Goal: Task Accomplishment & Management: Use online tool/utility

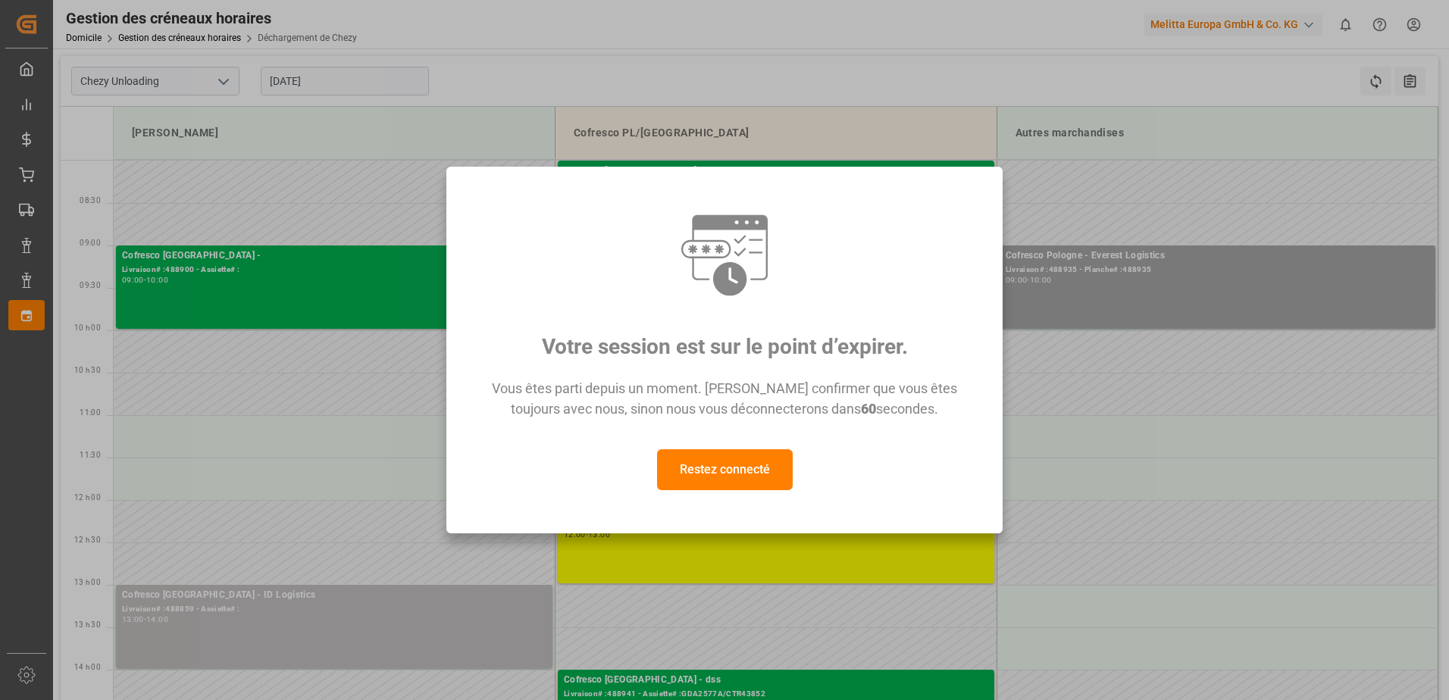
click at [727, 471] on button "Restez connecté" at bounding box center [725, 470] width 136 height 41
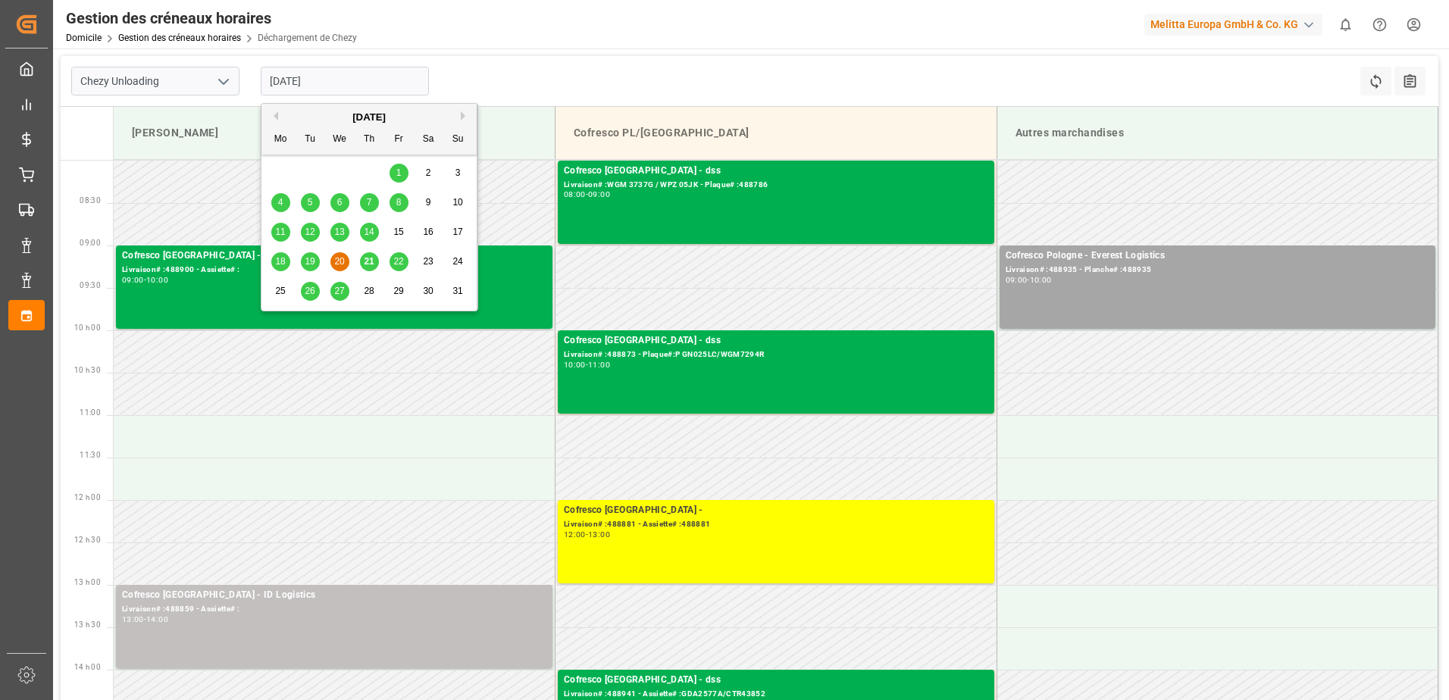
click at [374, 84] on input "[DATE]" at bounding box center [345, 81] width 168 height 29
click at [369, 263] on span "21" at bounding box center [369, 261] width 10 height 11
type input "[DATE]"
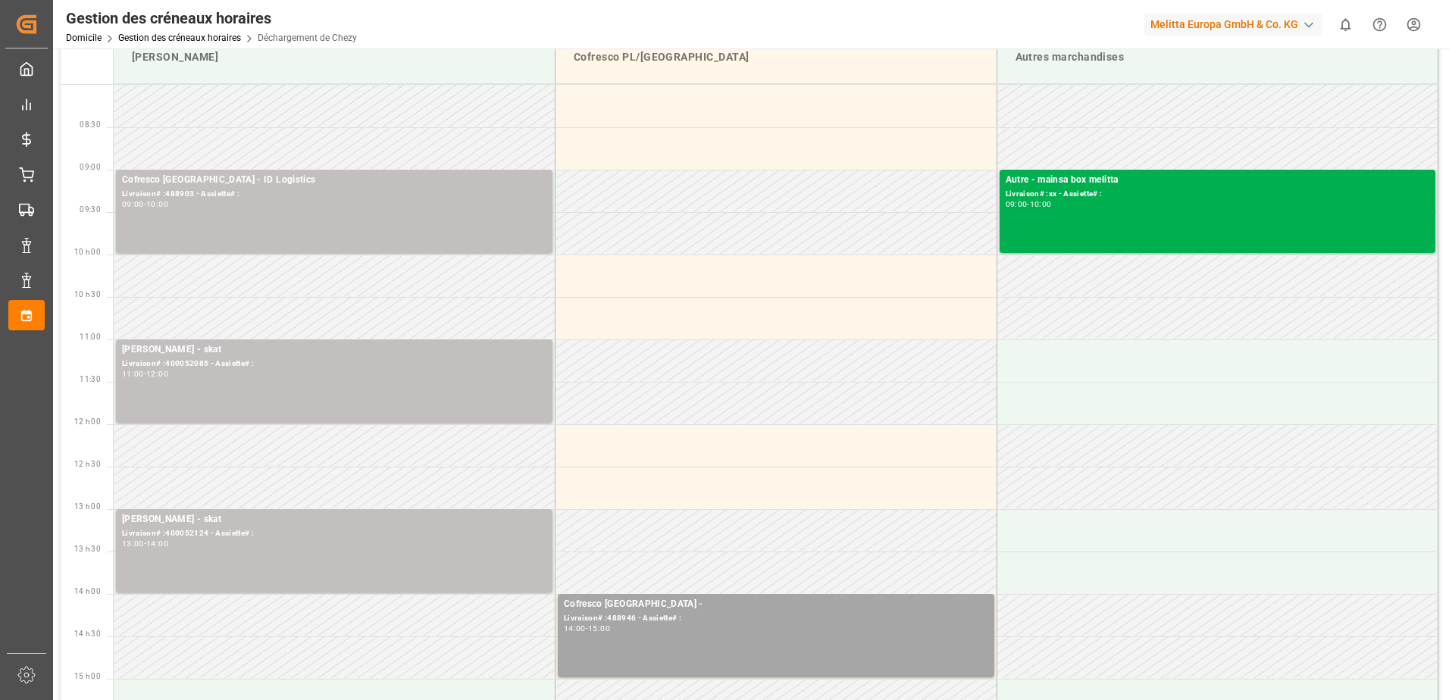
scroll to position [152, 0]
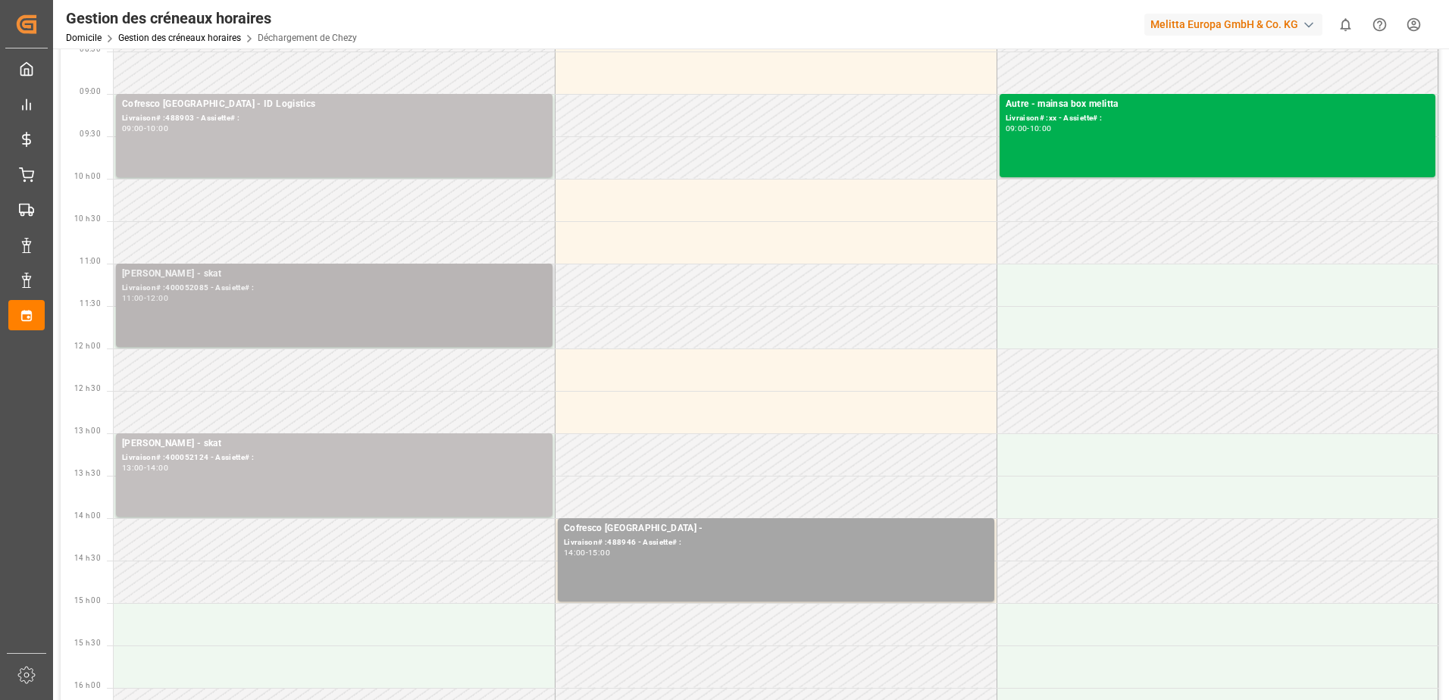
click at [221, 296] on div "11:00 - 12:00" at bounding box center [334, 299] width 425 height 8
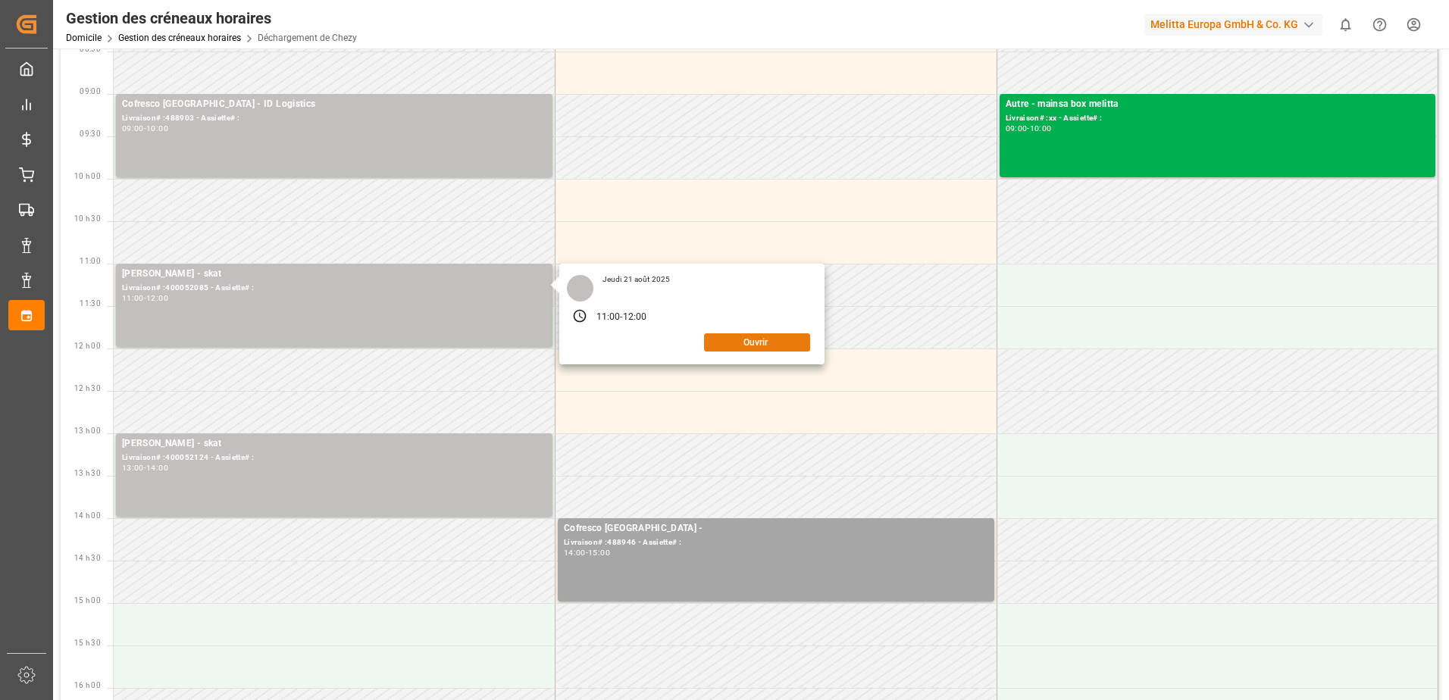
click at [770, 342] on button "Ouvrir" at bounding box center [757, 343] width 106 height 18
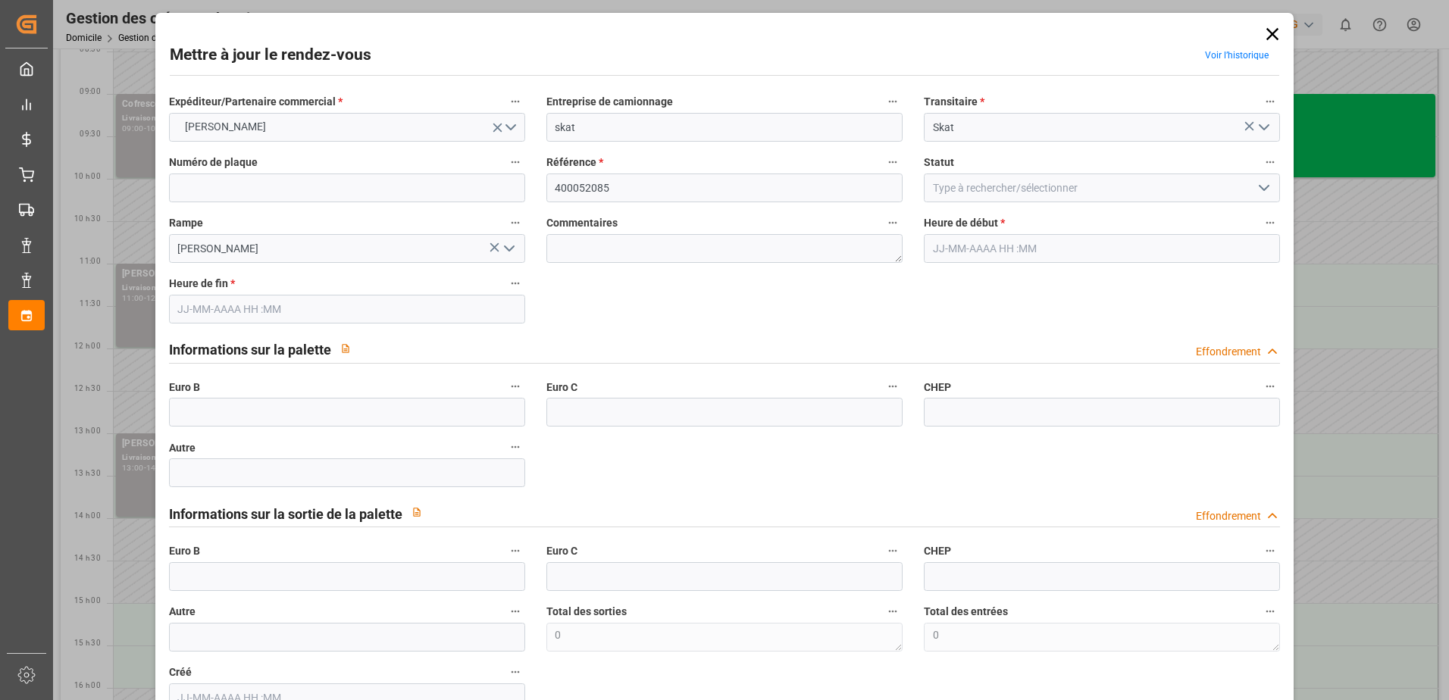
type input "[DATE] 11:00"
type input "[DATE] 12:00"
type input "[DATE] 10:00"
click at [1261, 190] on polyline "Ouvrir le menu" at bounding box center [1264, 188] width 9 height 5
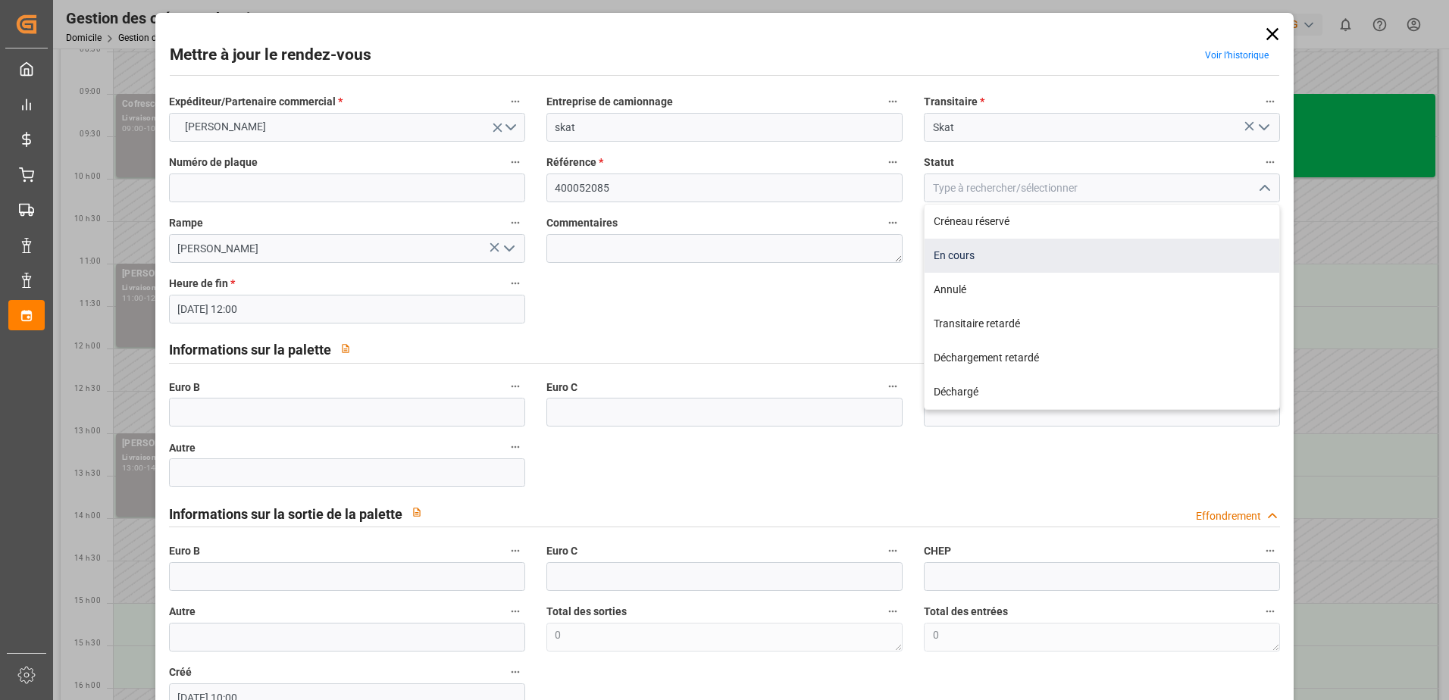
click at [956, 254] on div "En cours" at bounding box center [1102, 256] width 355 height 34
type input "In Progress"
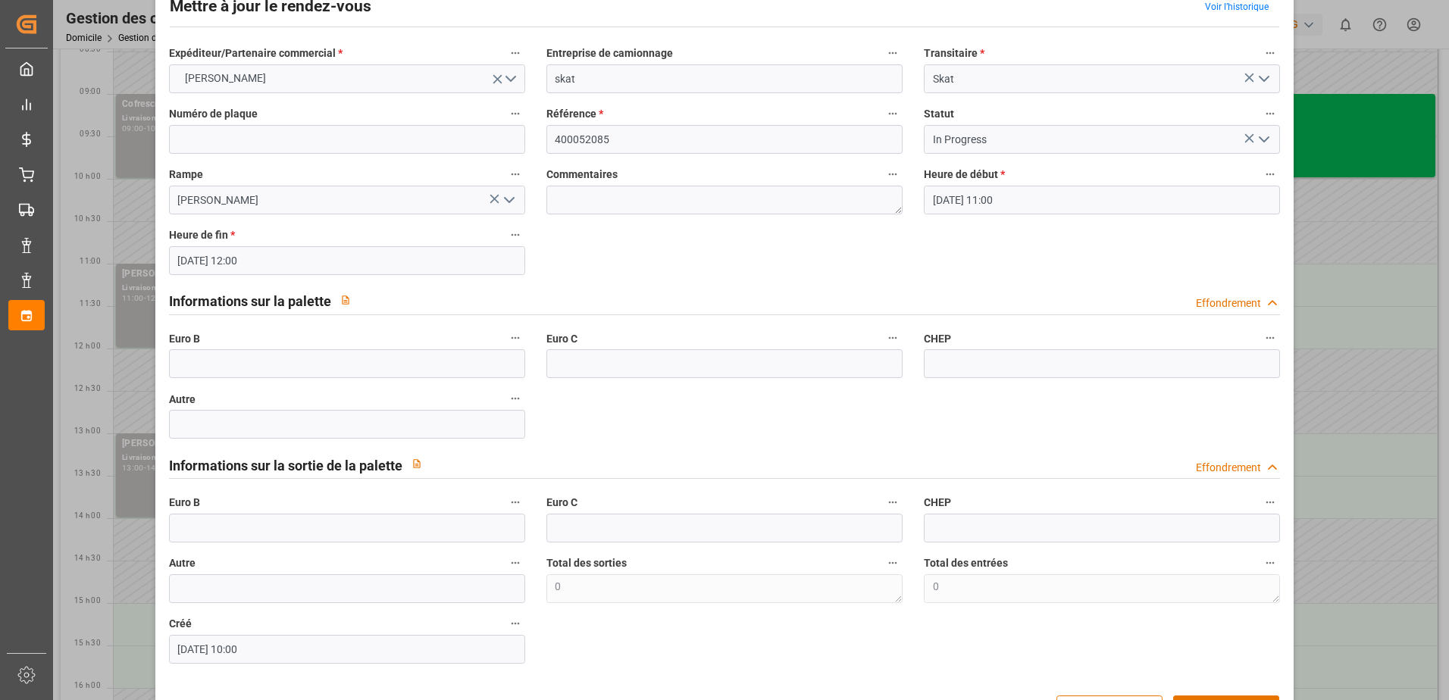
scroll to position [100, 0]
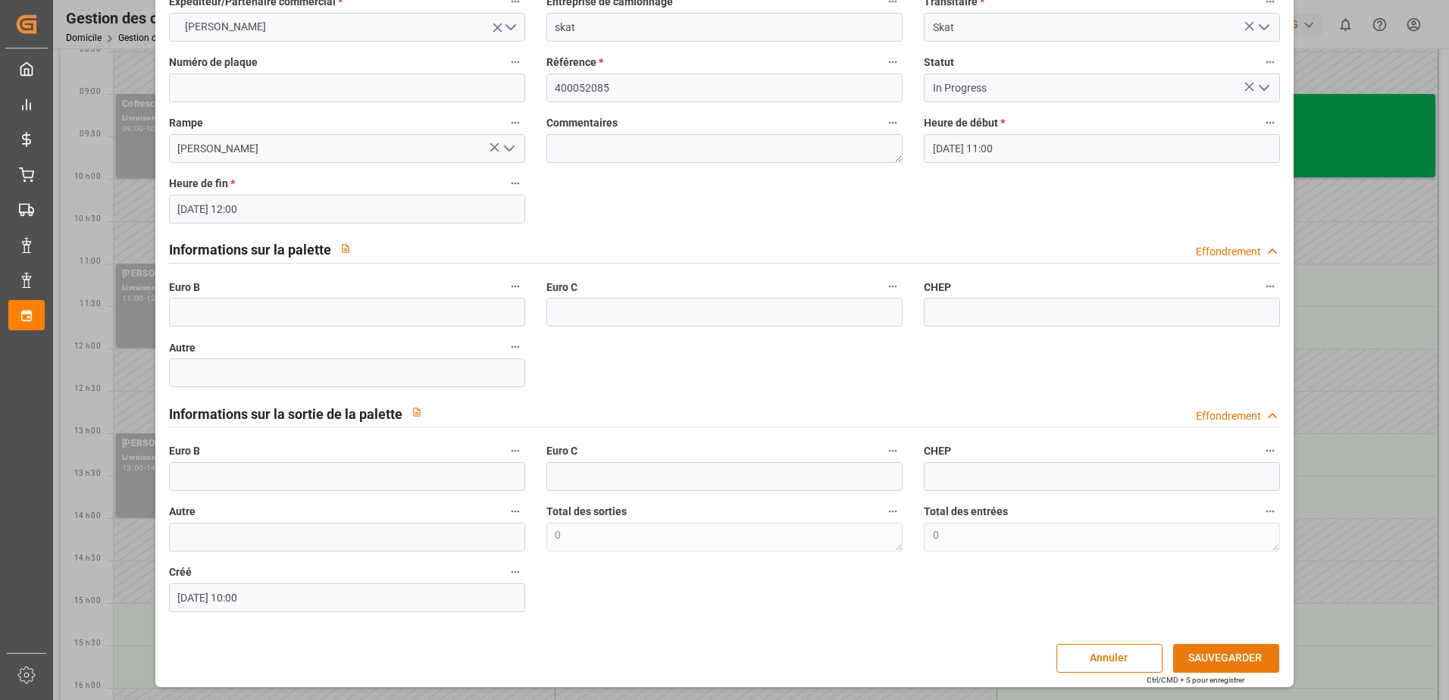
click at [1232, 660] on button "SAUVEGARDER" at bounding box center [1226, 658] width 106 height 29
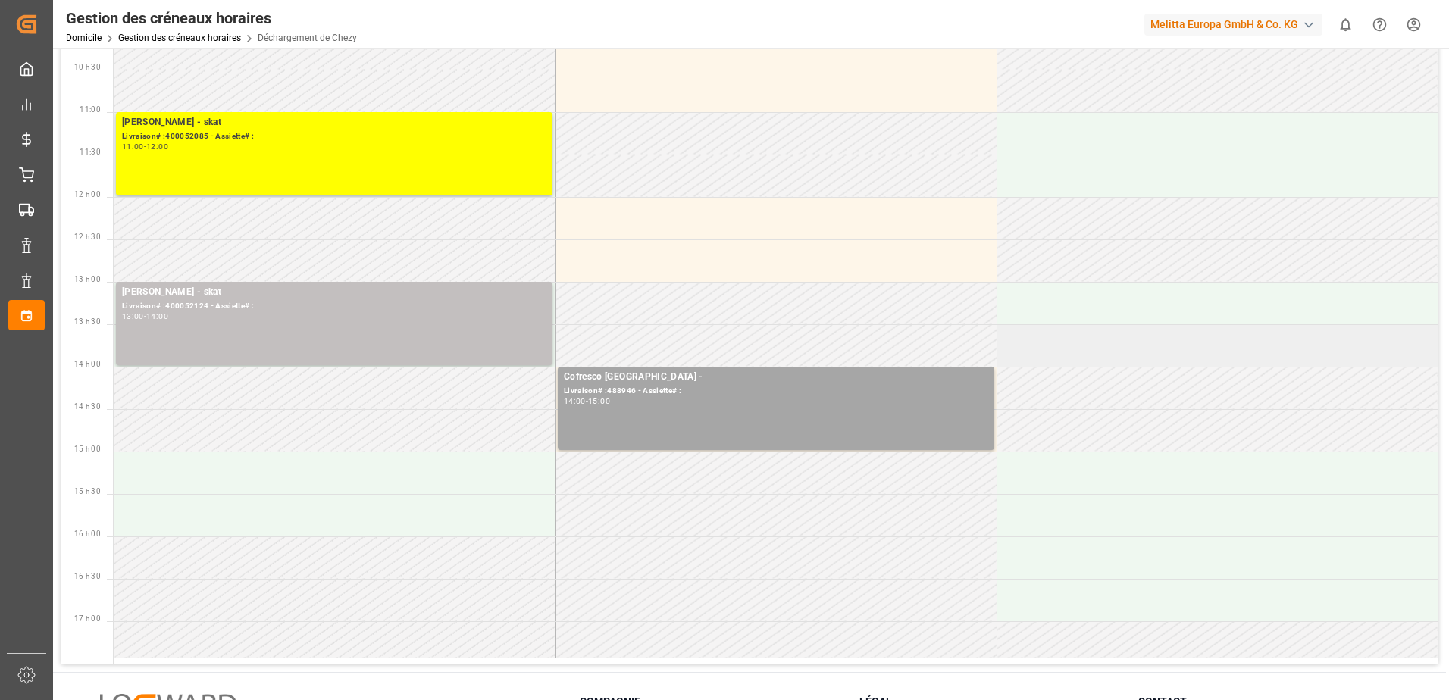
scroll to position [0, 0]
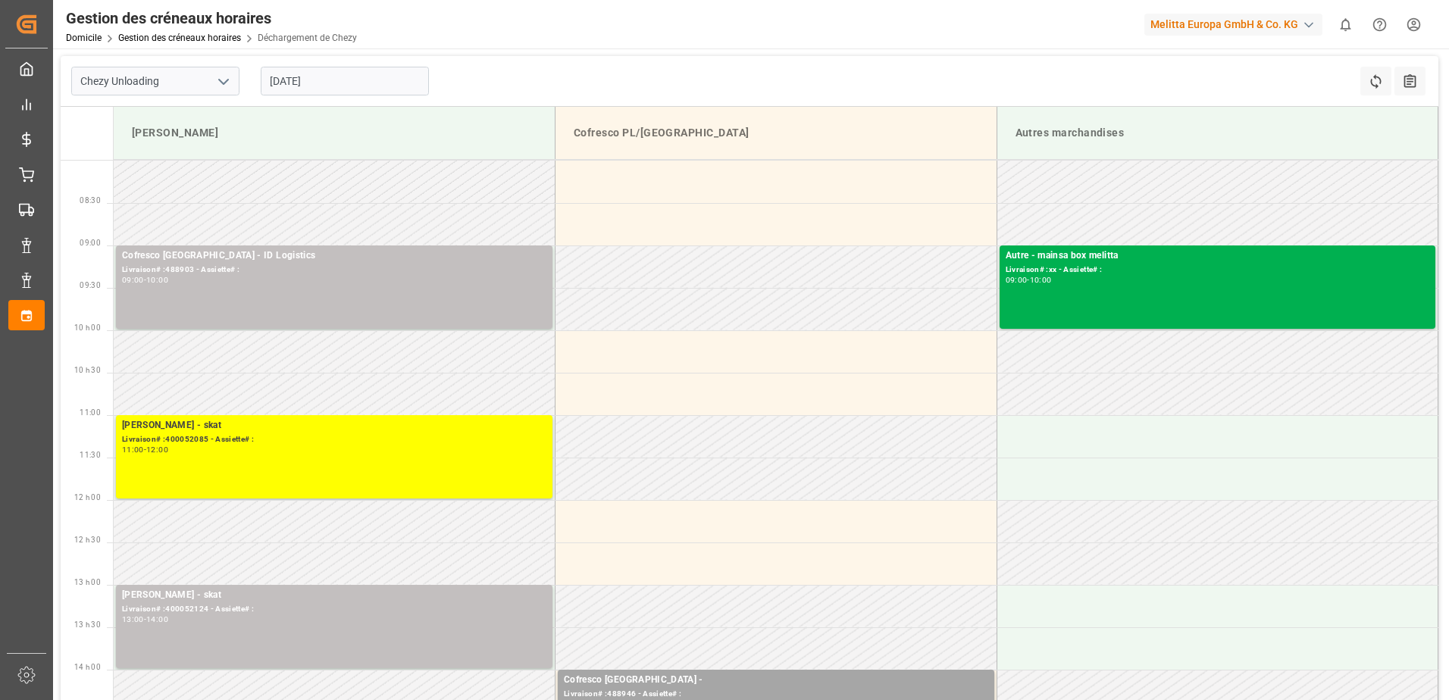
click at [291, 90] on input "[DATE]" at bounding box center [345, 81] width 168 height 29
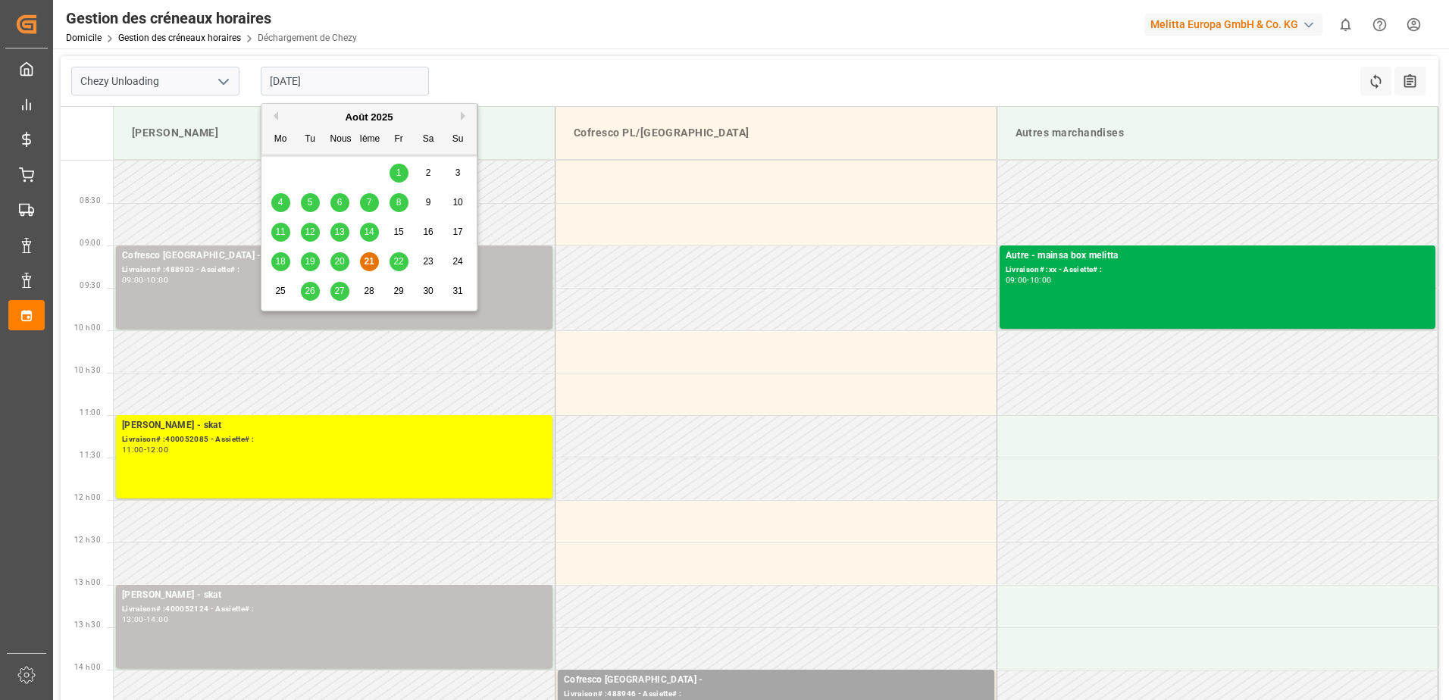
click at [339, 265] on span "20" at bounding box center [339, 261] width 10 height 11
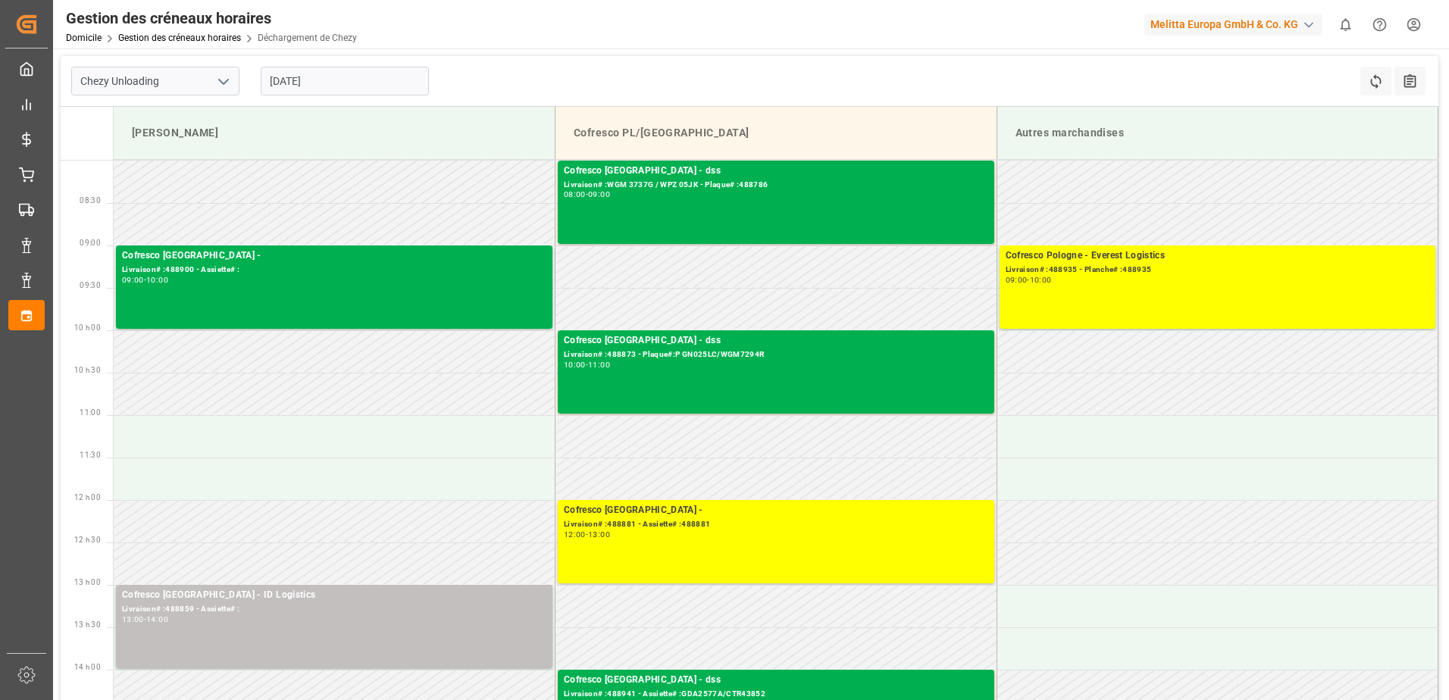
click at [333, 86] on input "[DATE]" at bounding box center [345, 81] width 168 height 29
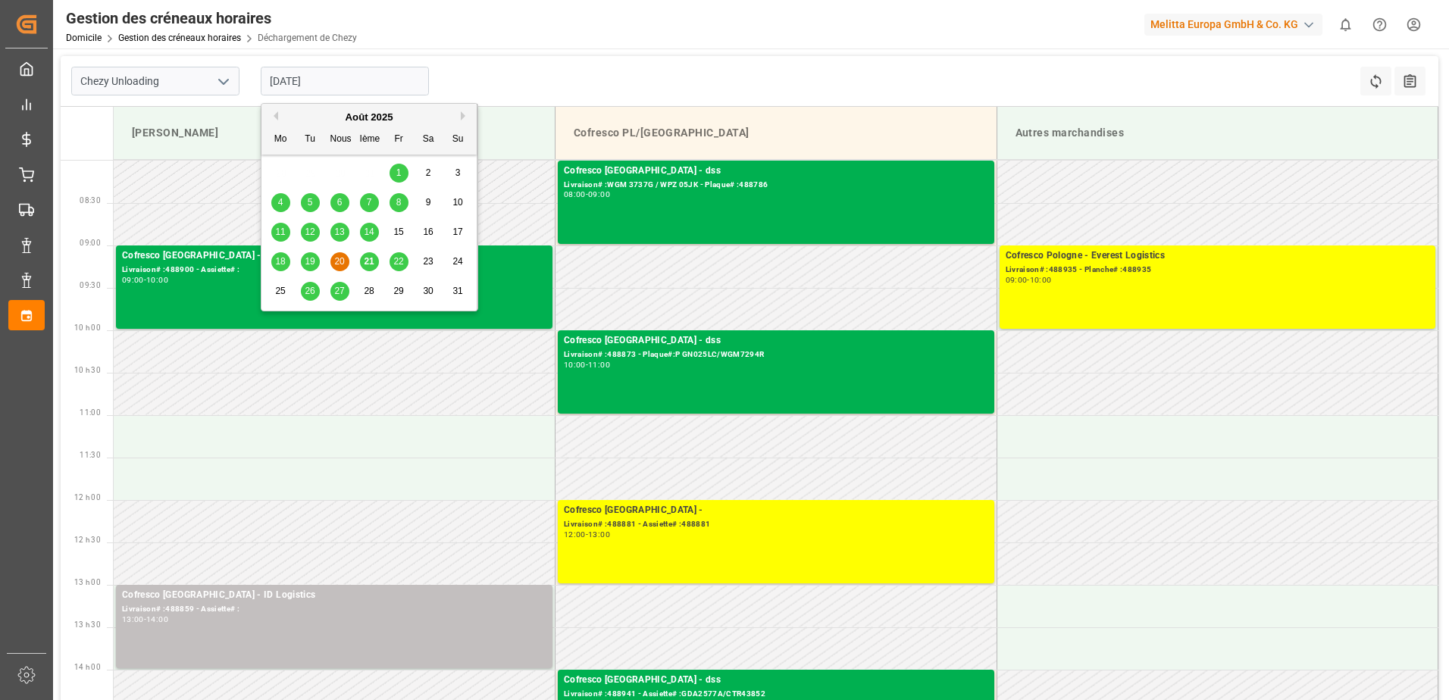
click at [371, 260] on span "21" at bounding box center [369, 261] width 10 height 11
type input "[DATE]"
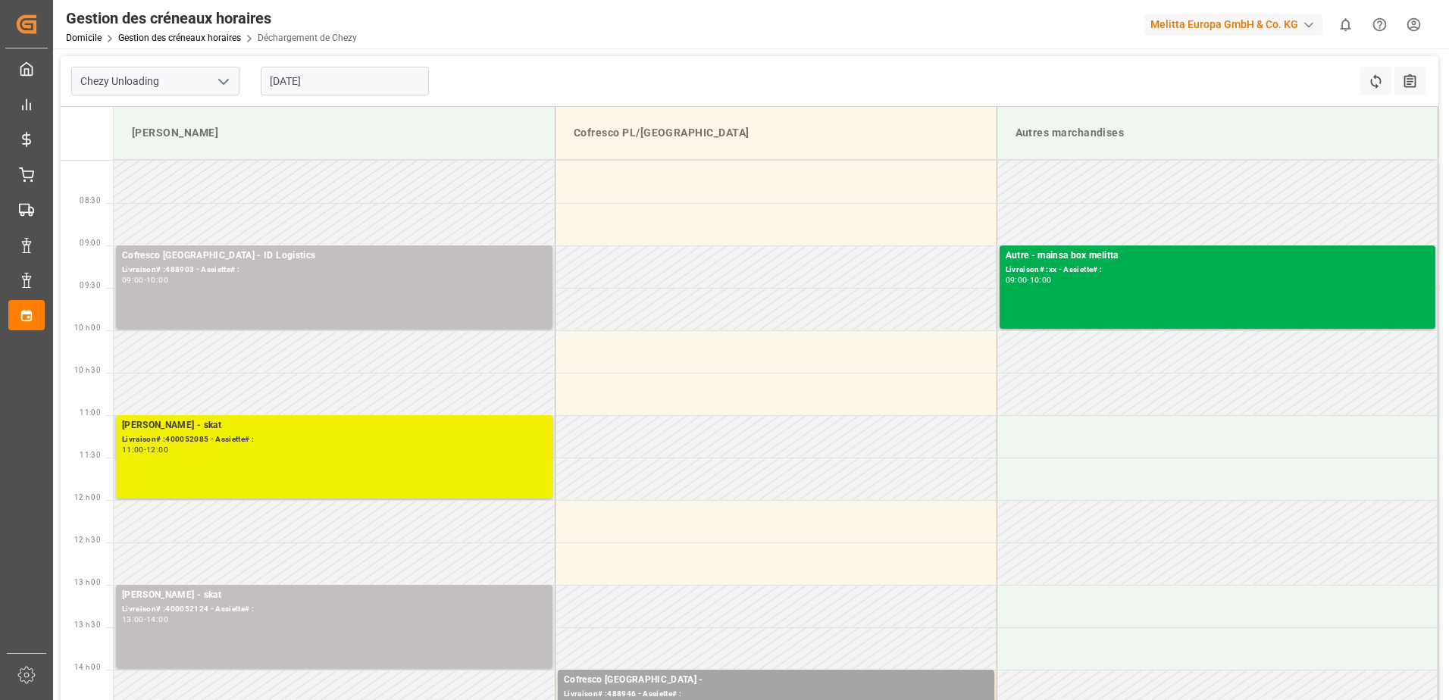
click at [379, 464] on div "[PERSON_NAME] - skat Livraison# :400052085 - Assiette# : 11:00 - 12:00" at bounding box center [334, 456] width 425 height 77
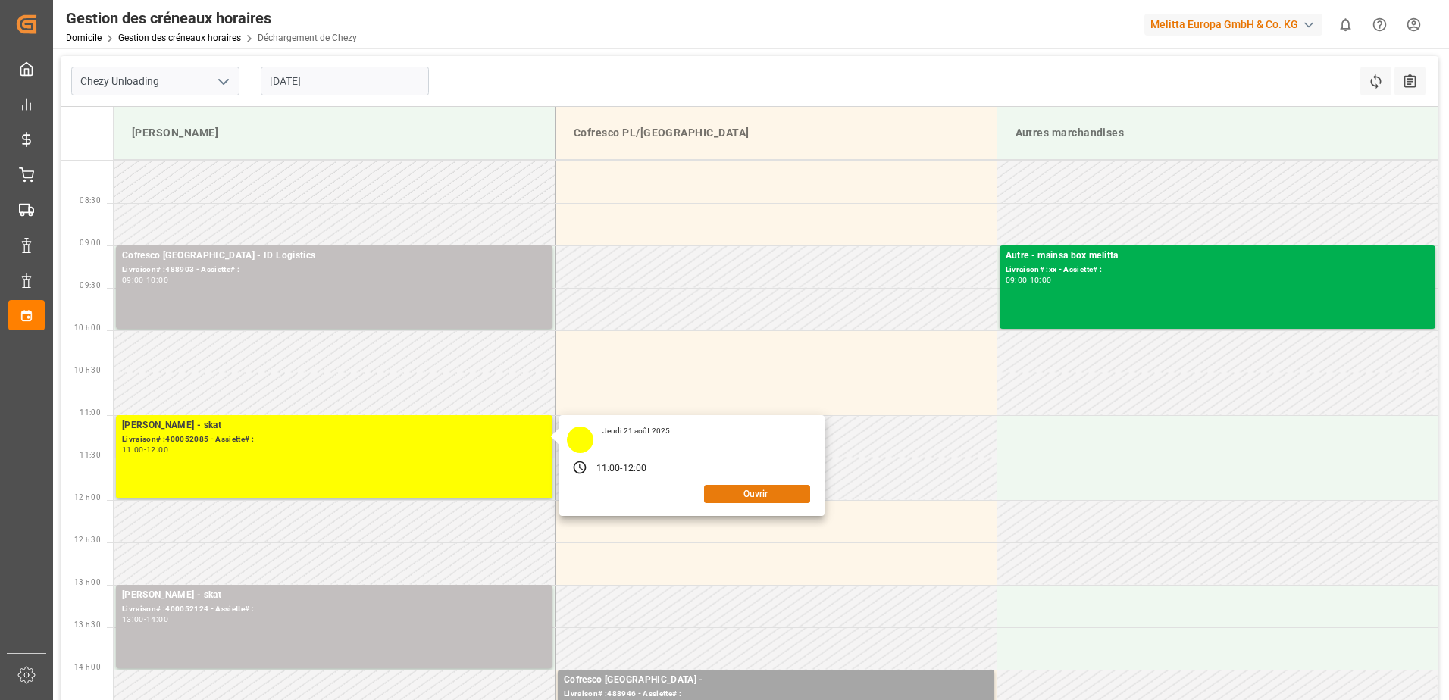
click at [750, 491] on button "Ouvrir" at bounding box center [757, 494] width 106 height 18
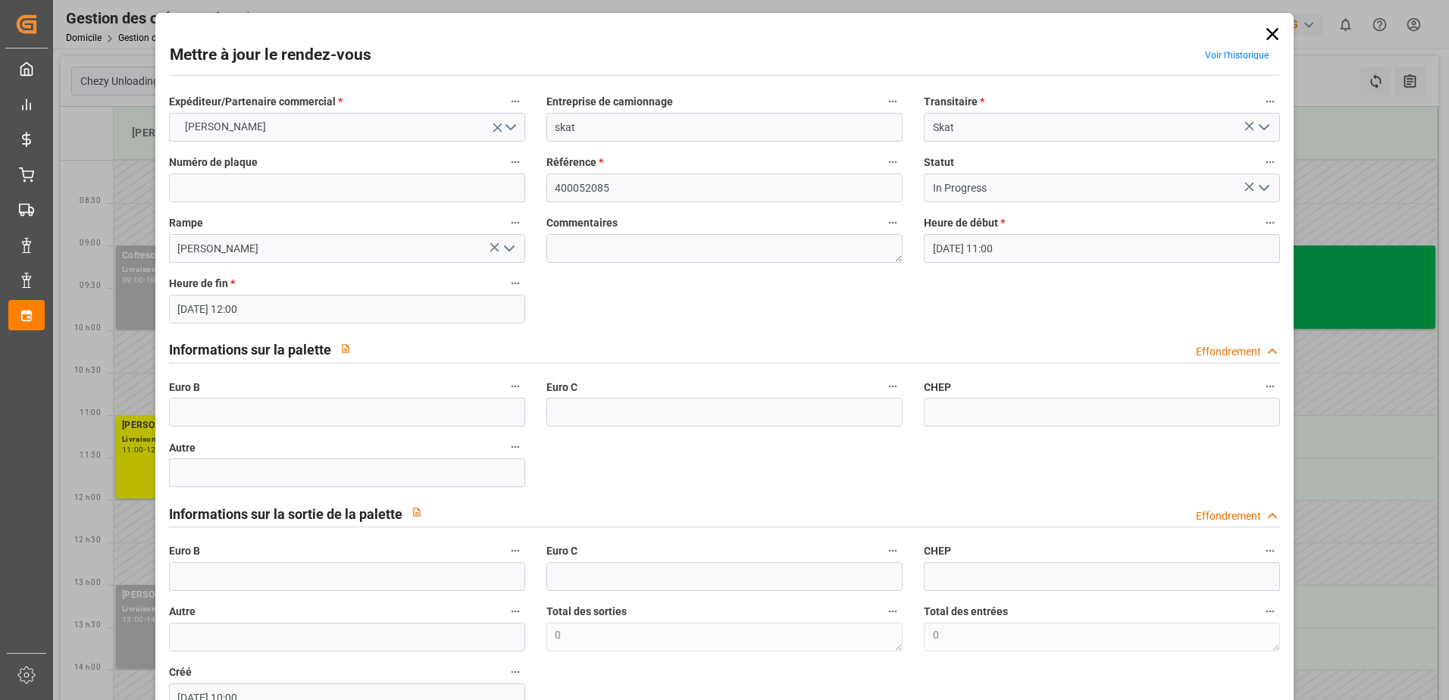
click at [1262, 192] on icon "Ouvrir le menu" at bounding box center [1264, 188] width 18 height 18
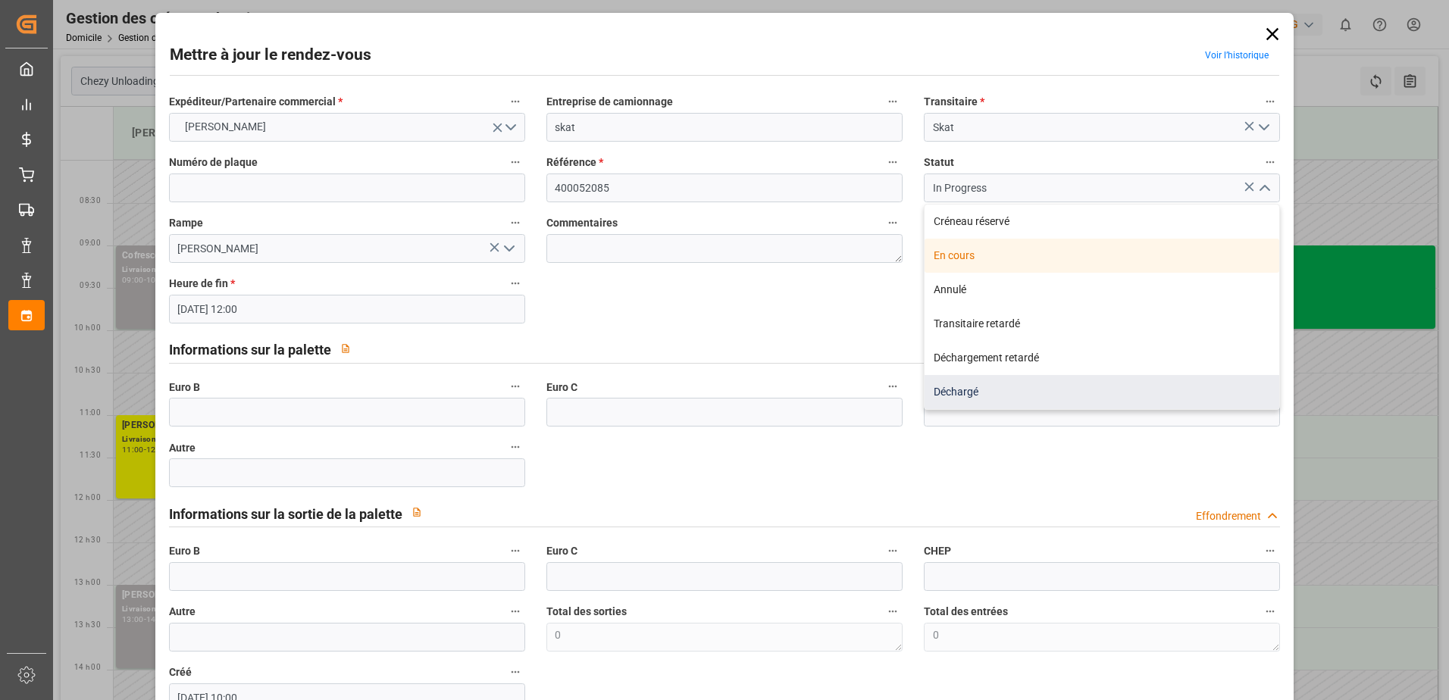
click at [966, 392] on div "Déchargé" at bounding box center [1102, 392] width 355 height 34
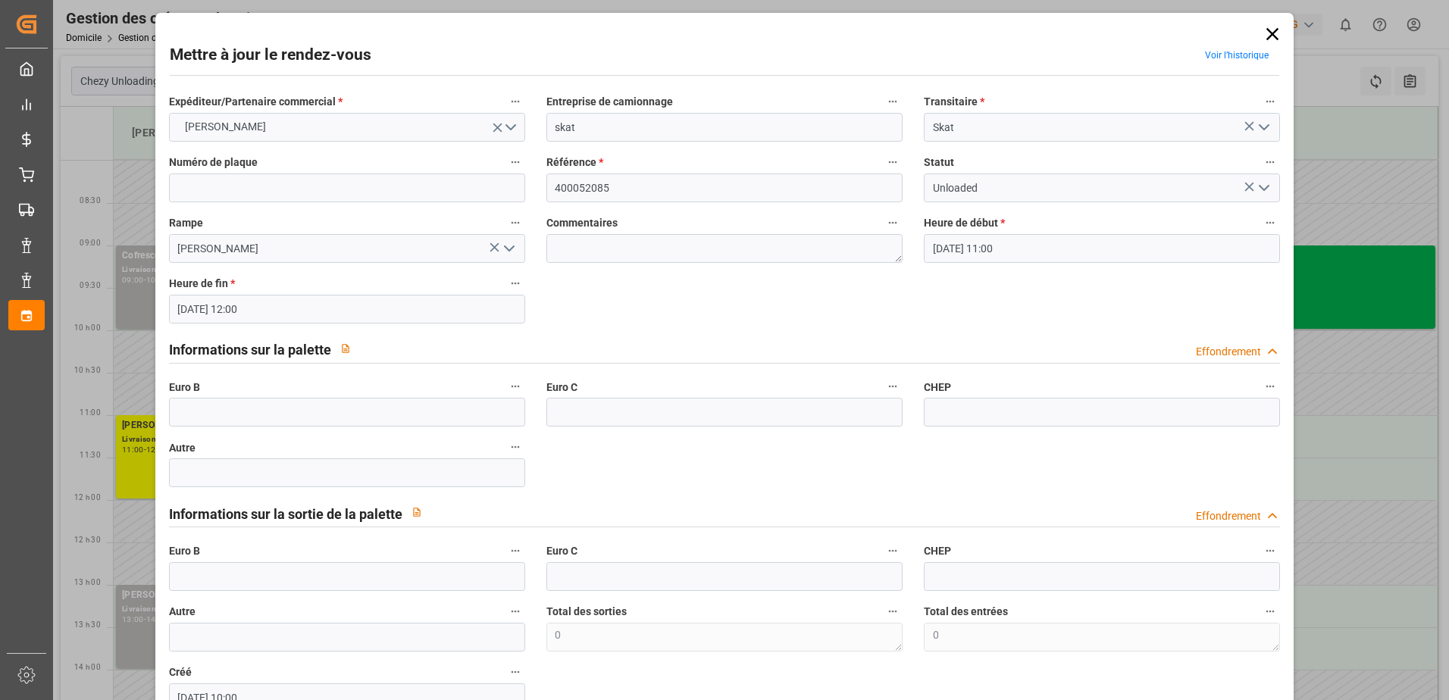
type input "Unloaded"
click at [259, 409] on input "text" at bounding box center [347, 412] width 356 height 29
type input "66"
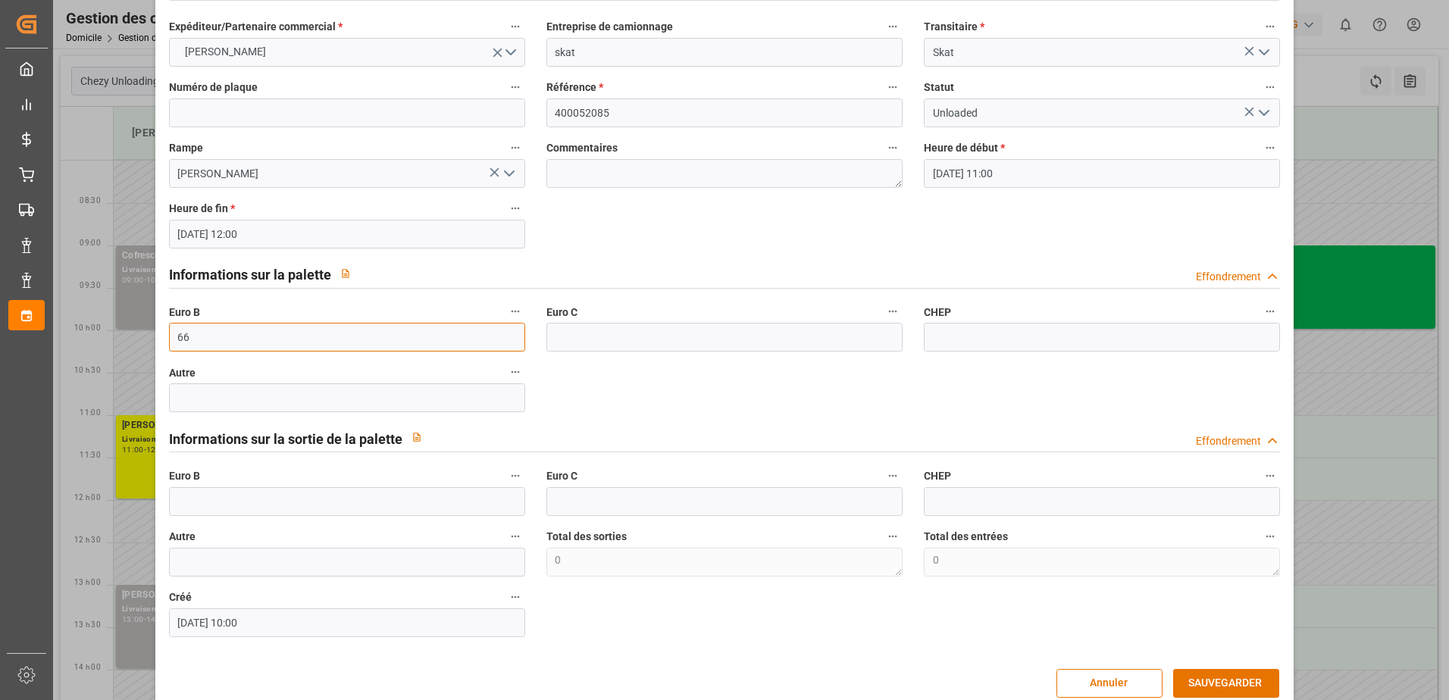
scroll to position [76, 0]
click at [1211, 686] on button "SAUVEGARDER" at bounding box center [1226, 683] width 106 height 29
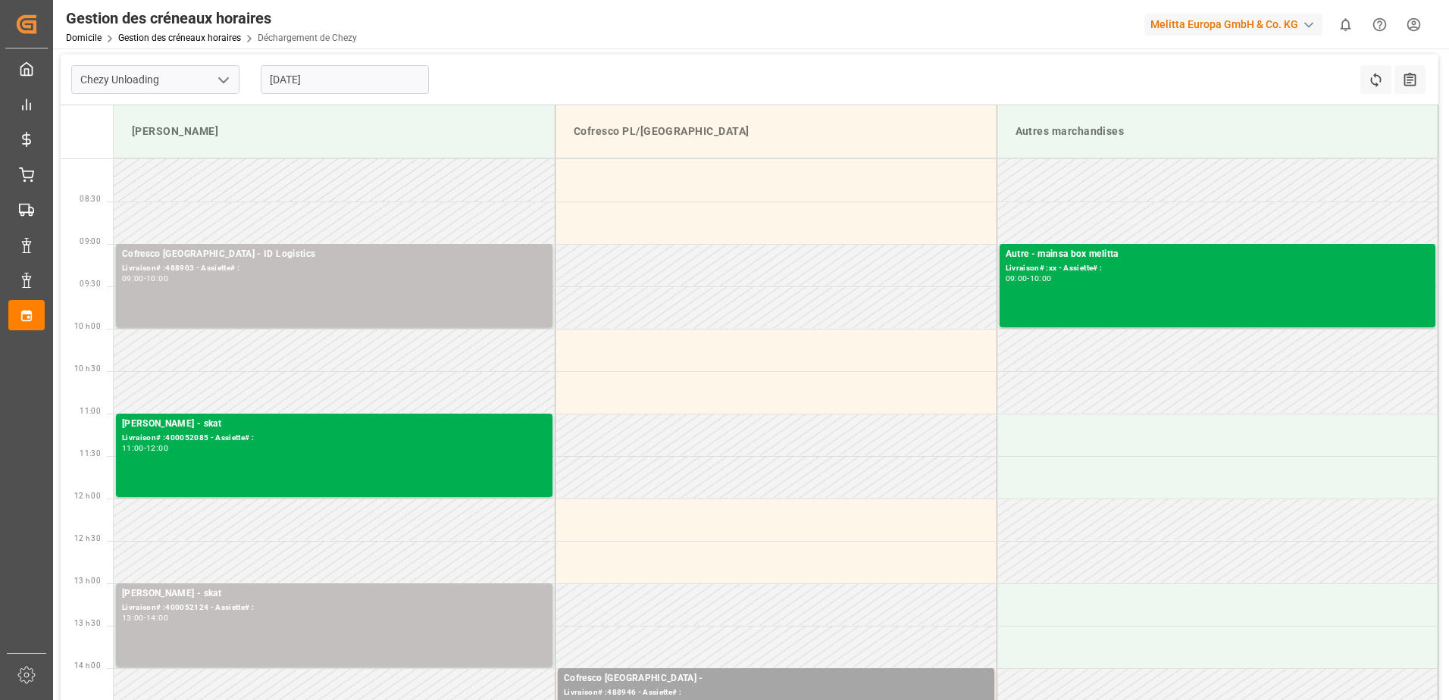
scroll to position [0, 0]
